Goal: Transaction & Acquisition: Download file/media

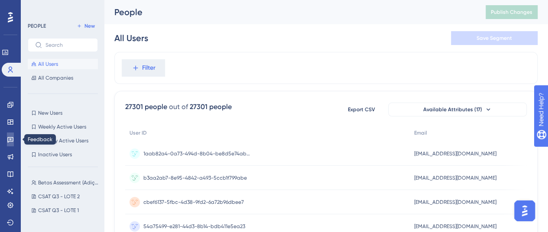
click at [14, 139] on link at bounding box center [10, 140] width 7 height 14
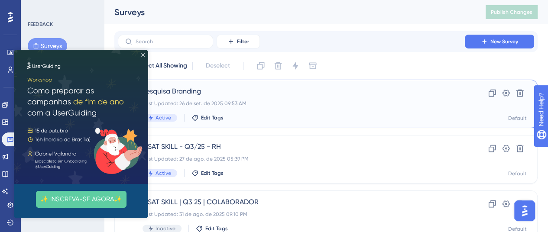
click at [339, 91] on span "Pesquisa Branding" at bounding box center [292, 91] width 298 height 10
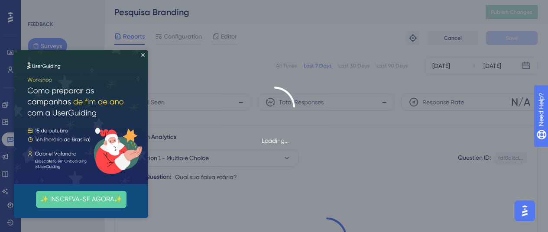
click at [145, 55] on img at bounding box center [81, 117] width 134 height 134
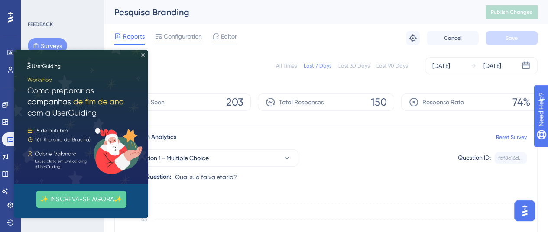
click at [142, 54] on icon "Close Preview" at bounding box center [142, 54] width 3 height 3
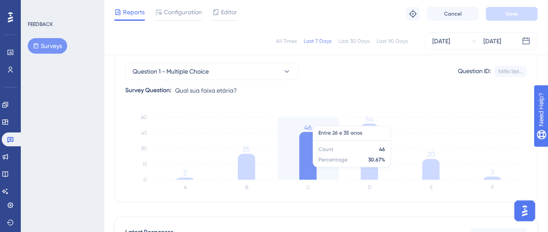
scroll to position [40, 0]
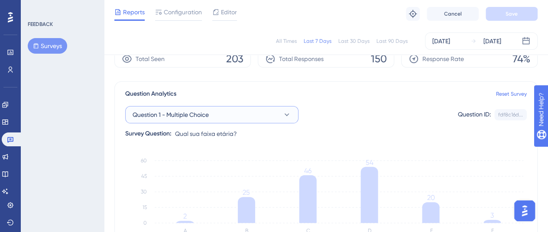
click at [287, 114] on icon at bounding box center [287, 114] width 9 height 9
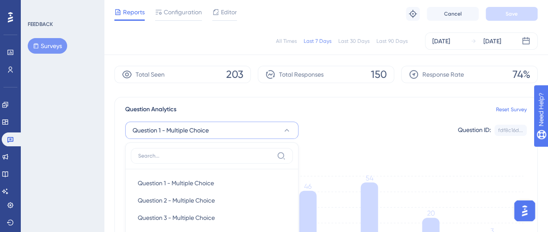
scroll to position [3, 0]
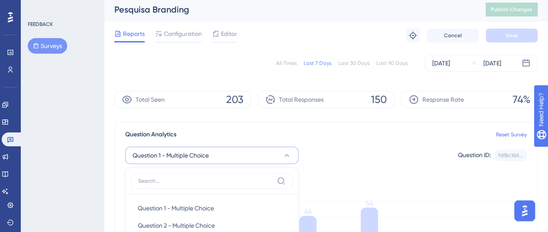
click at [361, 132] on div "Question Analytics Reset Survey" at bounding box center [326, 135] width 402 height 10
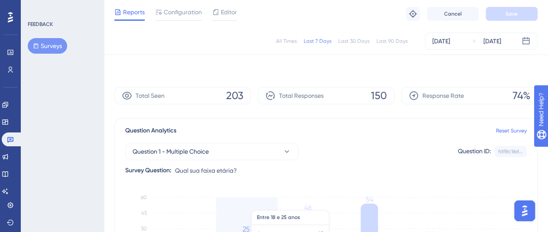
scroll to position [0, 0]
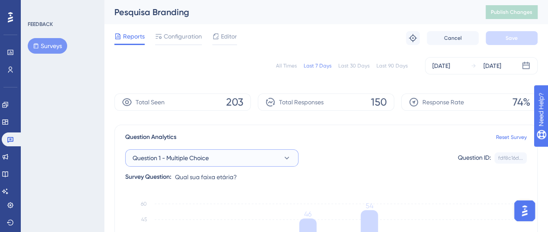
click at [251, 160] on button "Question 1 - Multiple Choice" at bounding box center [211, 157] width 173 height 17
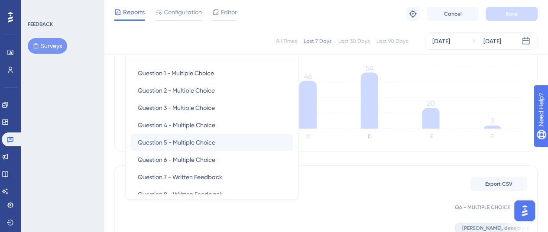
scroll to position [31, 0]
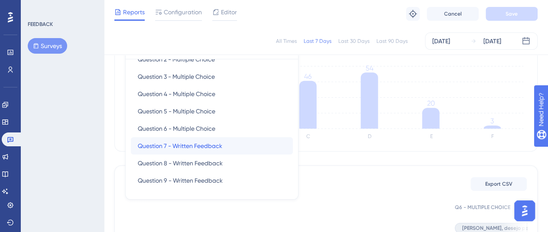
click at [218, 147] on span "Question 7 - Written Feedback" at bounding box center [180, 146] width 84 height 10
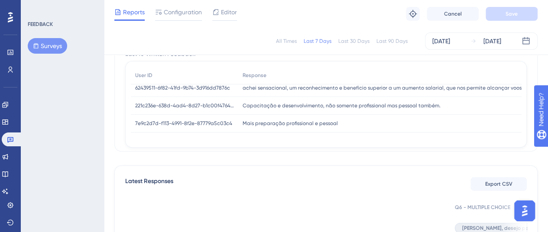
scroll to position [0, 0]
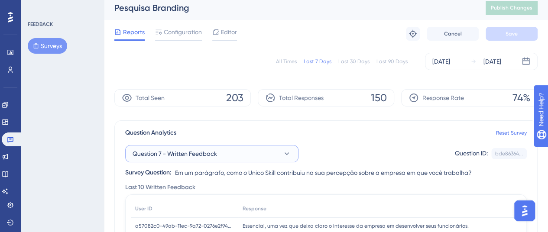
click at [270, 156] on button "Question 7 - Written Feedback" at bounding box center [211, 153] width 173 height 17
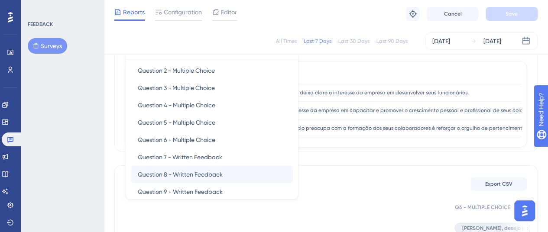
scroll to position [31, 0]
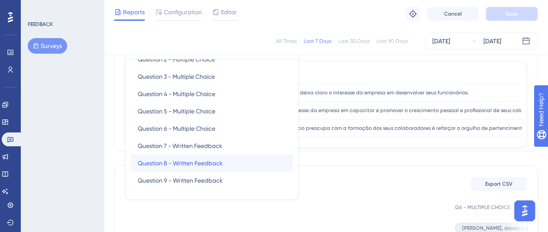
click at [230, 163] on div "Question 8 - Written Feedback Question 8 - Written Feedback" at bounding box center [212, 163] width 148 height 17
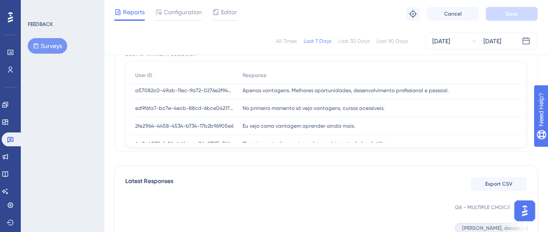
scroll to position [0, 0]
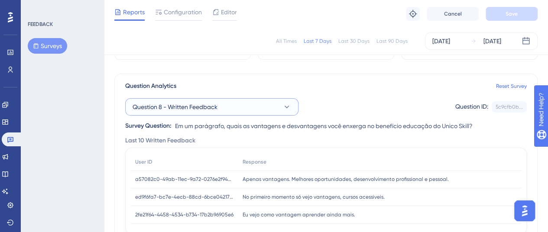
click at [231, 107] on button "Question 8 - Written Feedback" at bounding box center [211, 106] width 173 height 17
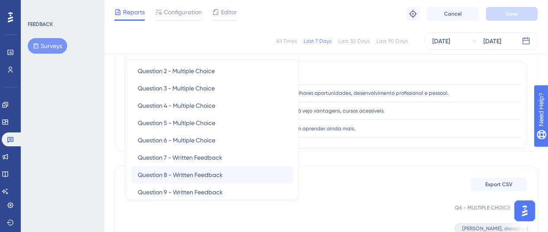
scroll to position [31, 0]
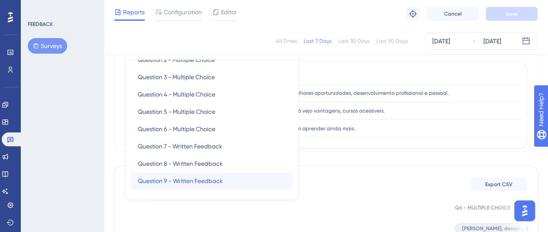
click at [221, 182] on span "Question 9 - Written Feedback" at bounding box center [180, 181] width 85 height 10
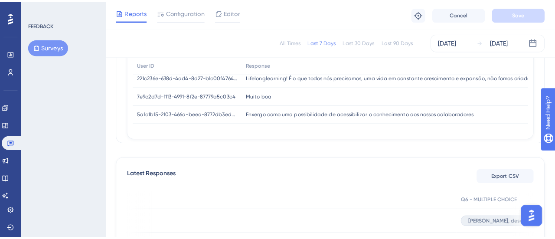
scroll to position [127, 0]
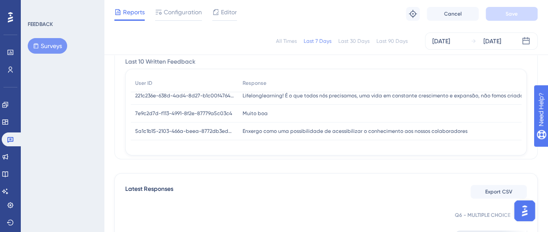
click at [352, 39] on div "Last 30 Days" at bounding box center [353, 41] width 31 height 7
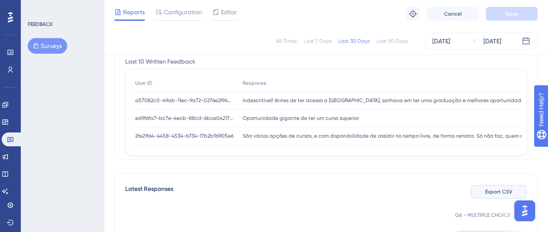
click at [495, 185] on button "Export CSV" at bounding box center [499, 192] width 56 height 14
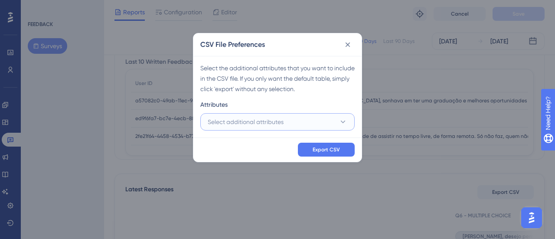
click at [273, 122] on span "Select additional attributes" at bounding box center [246, 122] width 76 height 10
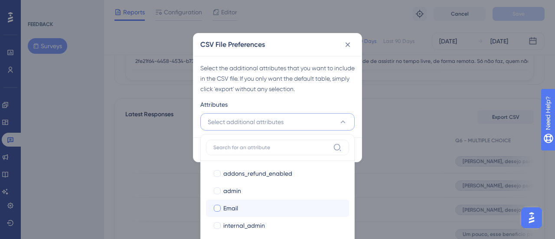
scroll to position [146, 0]
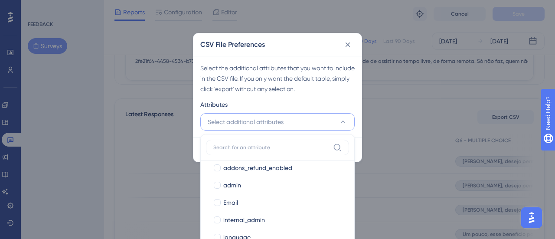
click at [322, 98] on div "Select the additional attributes that you want to include in the CSV file. If y…" at bounding box center [277, 96] width 168 height 81
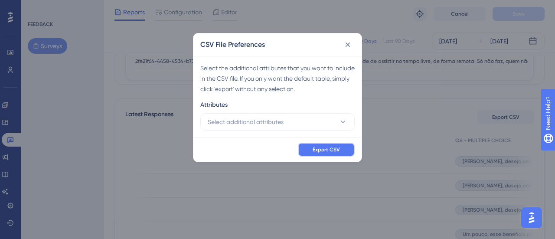
click at [333, 149] on span "Export CSV" at bounding box center [325, 149] width 27 height 7
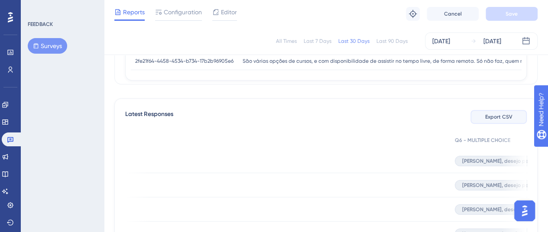
click at [509, 114] on span "Export CSV" at bounding box center [498, 117] width 27 height 7
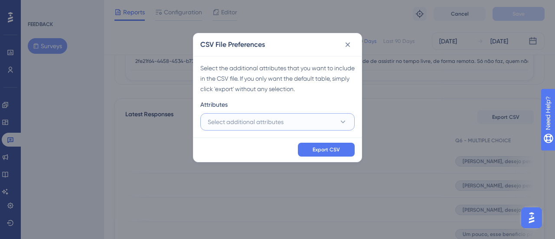
drag, startPoint x: 342, startPoint y: 120, endPoint x: 335, endPoint y: 118, distance: 6.7
click at [340, 119] on icon at bounding box center [342, 121] width 9 height 9
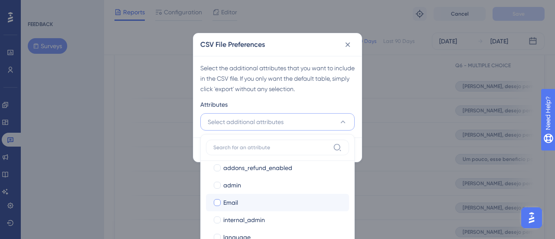
click at [214, 201] on div at bounding box center [217, 202] width 7 height 7
checkbox input "true"
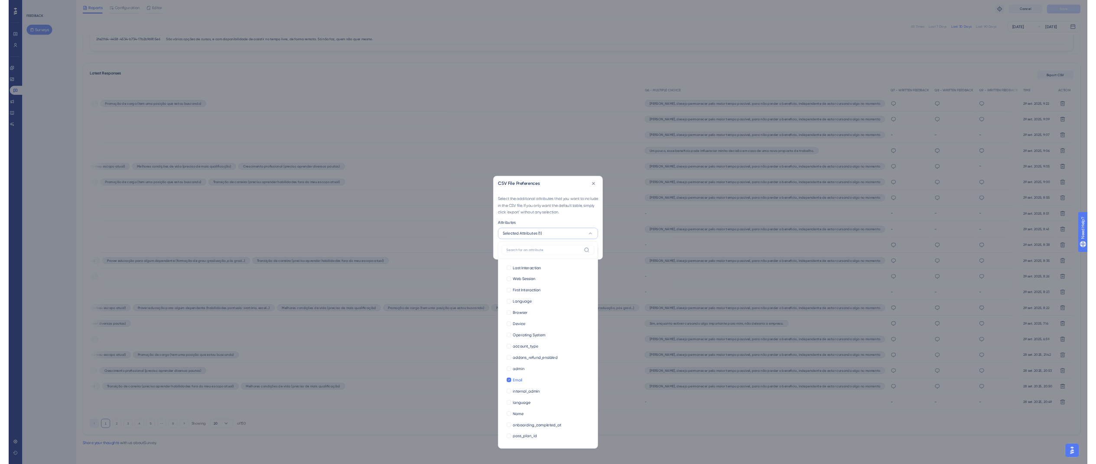
scroll to position [0, 0]
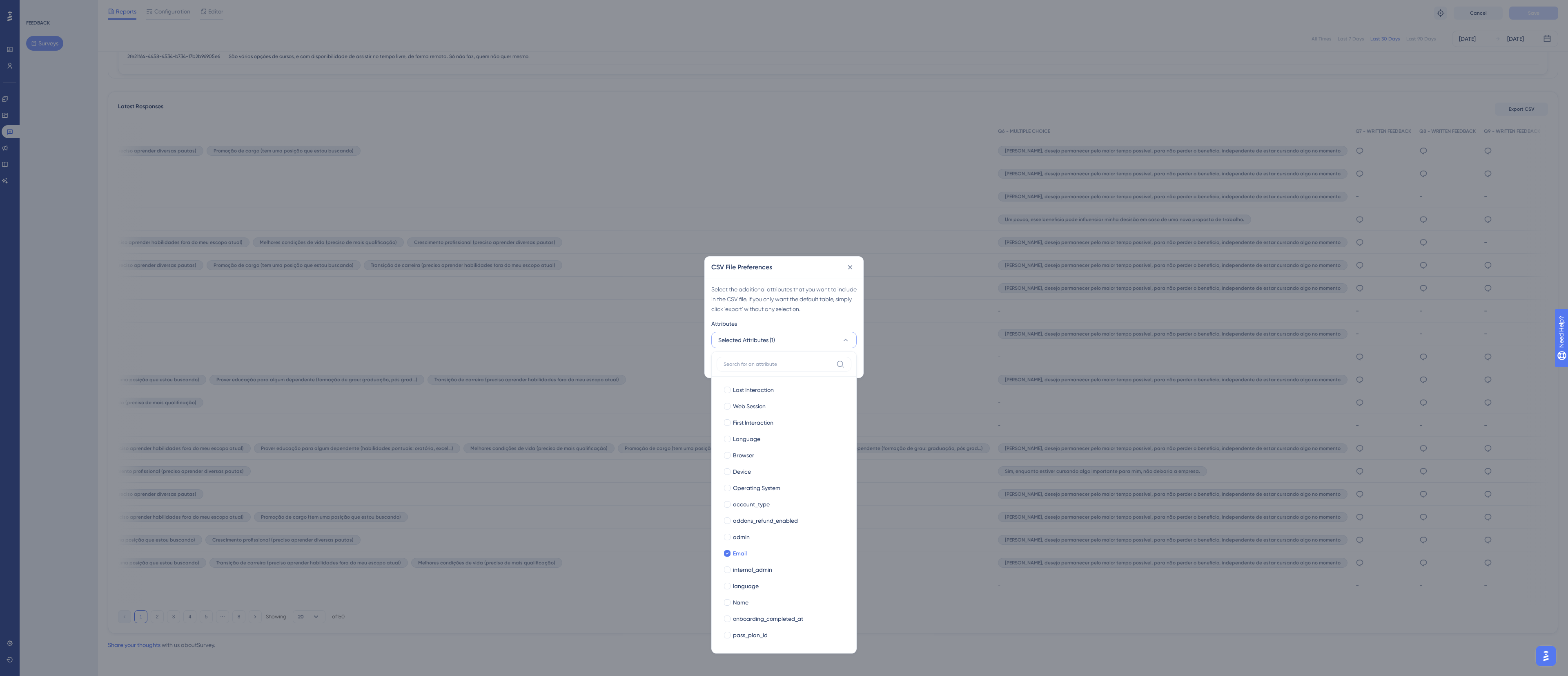
drag, startPoint x: 522, startPoint y: 3, endPoint x: 883, endPoint y: 404, distance: 539.6
click at [522, 224] on div "CSV File Preferences Select the additional attributes that you want to include …" at bounding box center [784, 338] width 1568 height 676
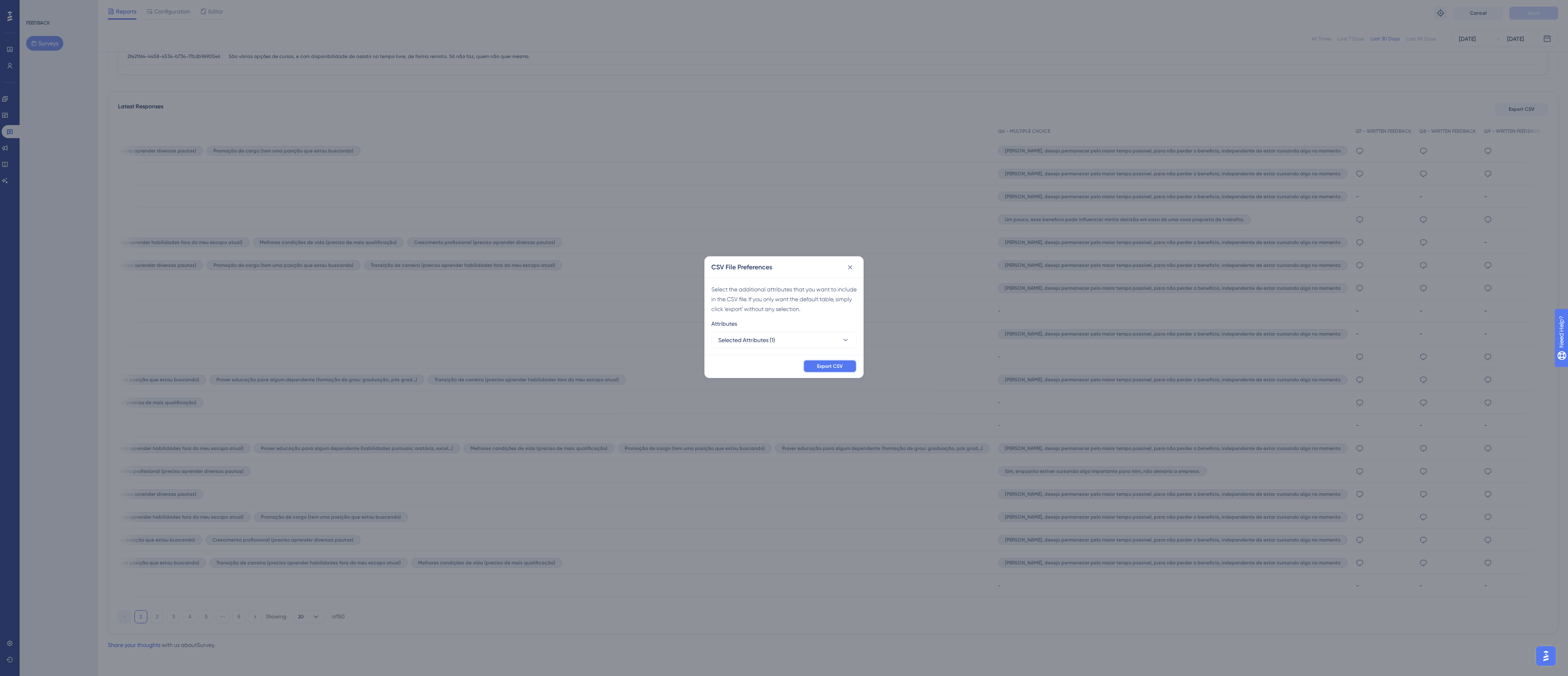
click at [522, 224] on span "Export CSV" at bounding box center [829, 366] width 25 height 7
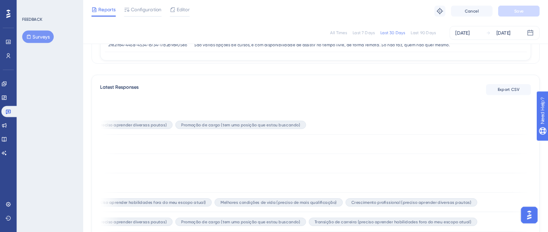
scroll to position [0, 737]
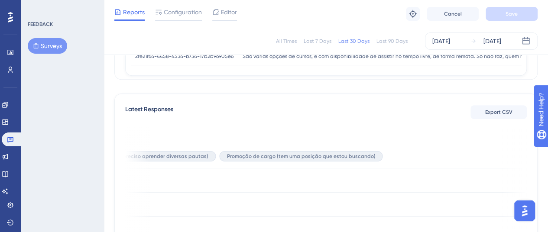
drag, startPoint x: 1589, startPoint y: 6, endPoint x: 329, endPoint y: 117, distance: 1265.3
click at [329, 117] on div "Latest Responses Export CSV" at bounding box center [326, 112] width 402 height 16
